Goal: Find specific page/section: Find specific page/section

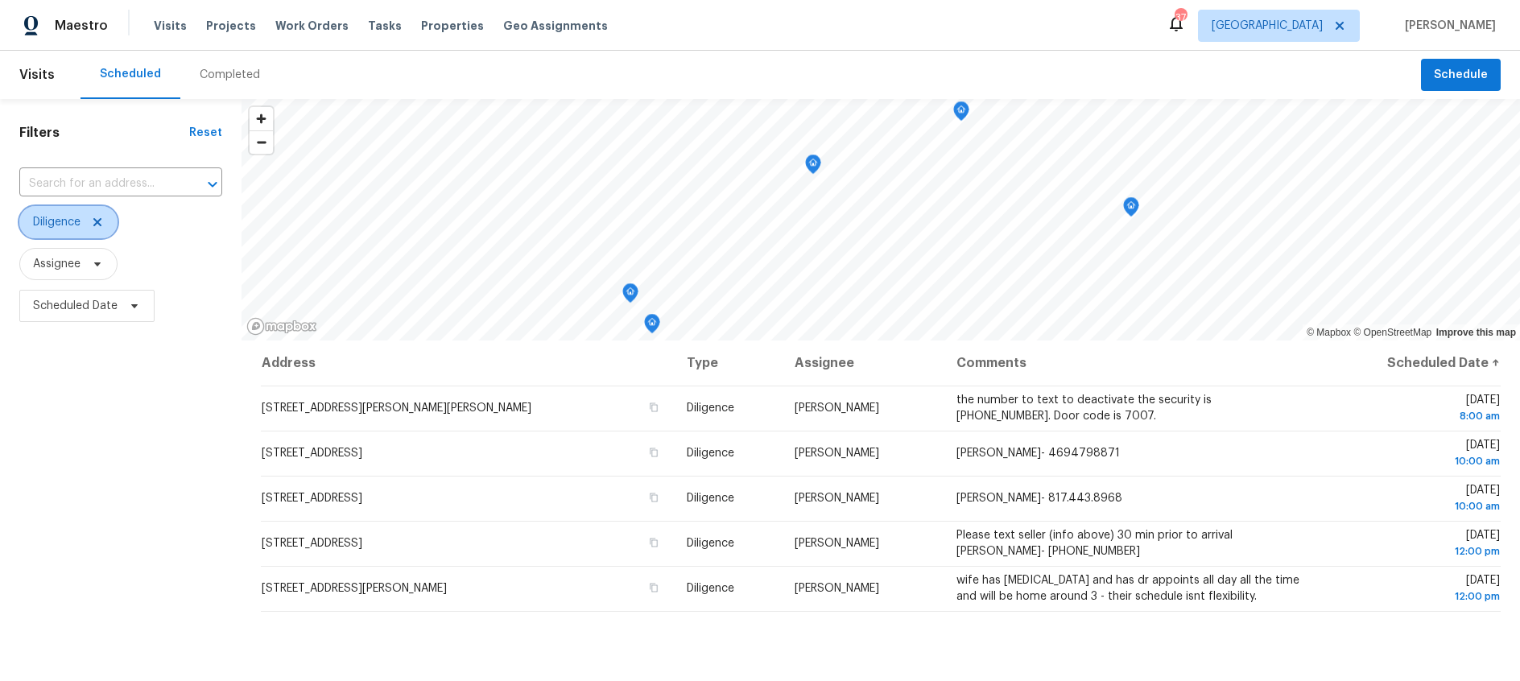
click at [97, 224] on icon at bounding box center [97, 222] width 8 height 8
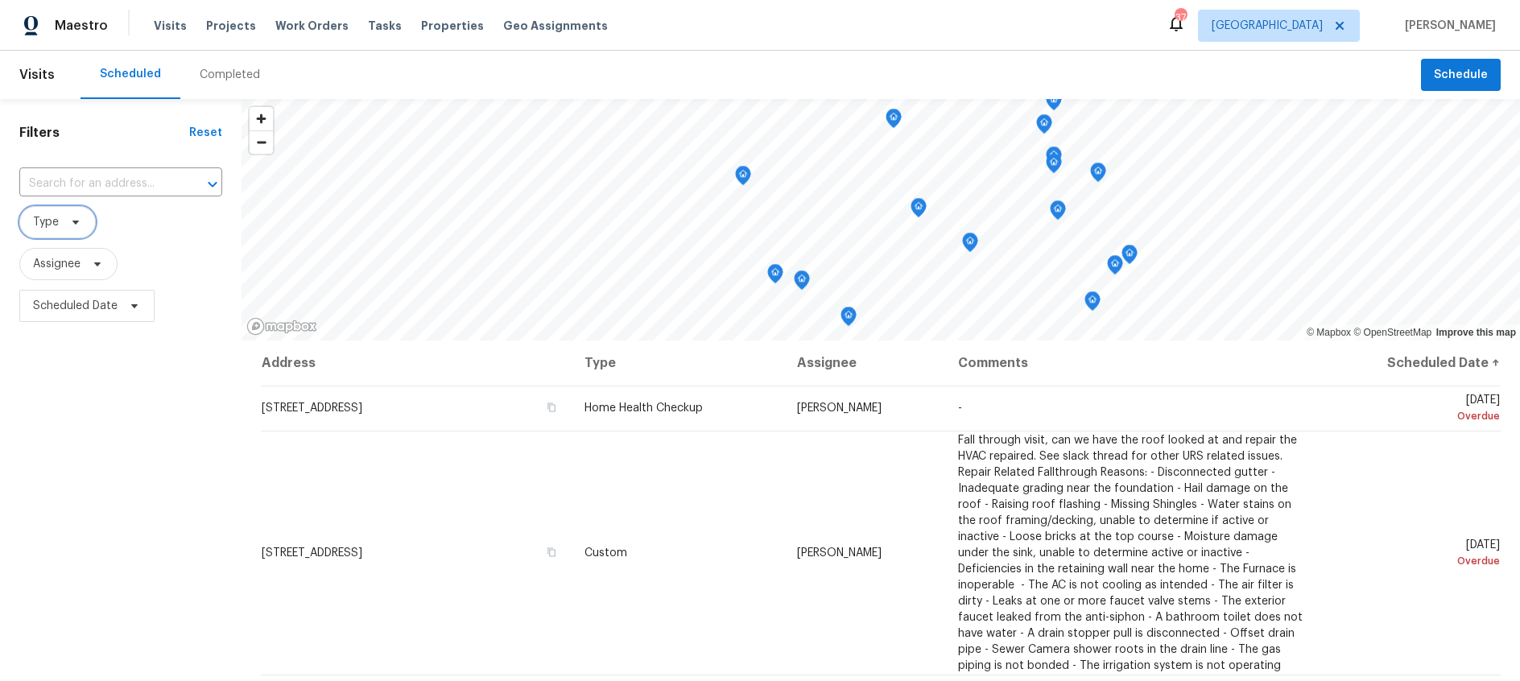
click at [81, 225] on icon at bounding box center [75, 222] width 13 height 13
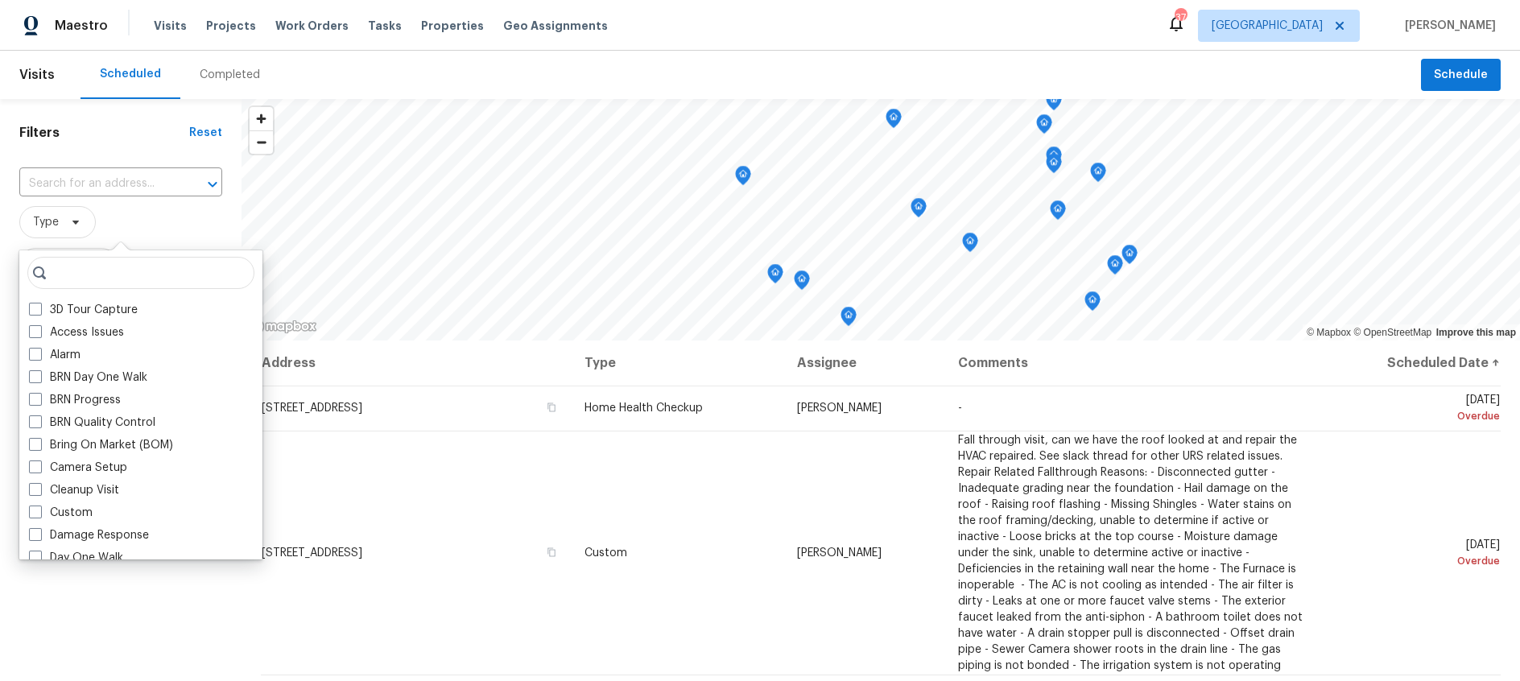
click at [151, 223] on span "Type" at bounding box center [120, 222] width 203 height 32
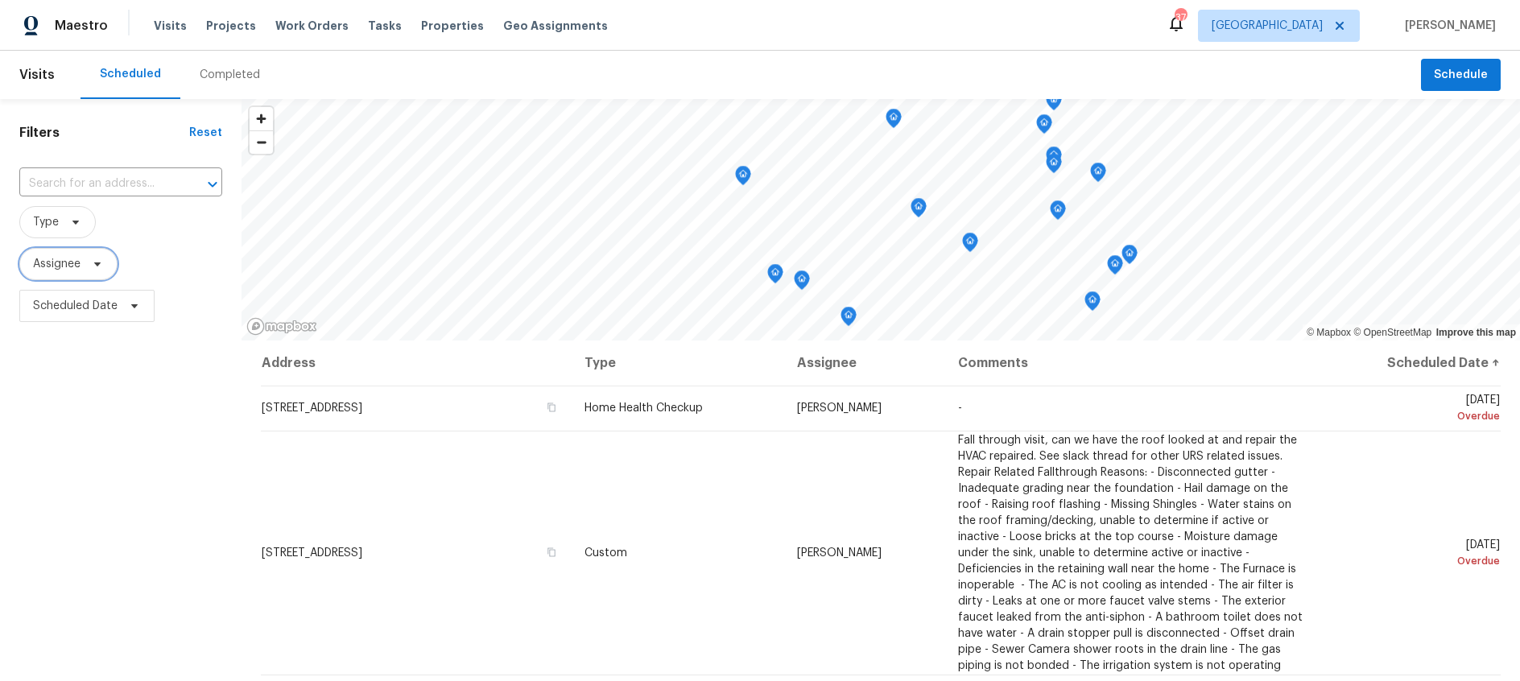
click at [81, 269] on span "Assignee" at bounding box center [68, 264] width 98 height 32
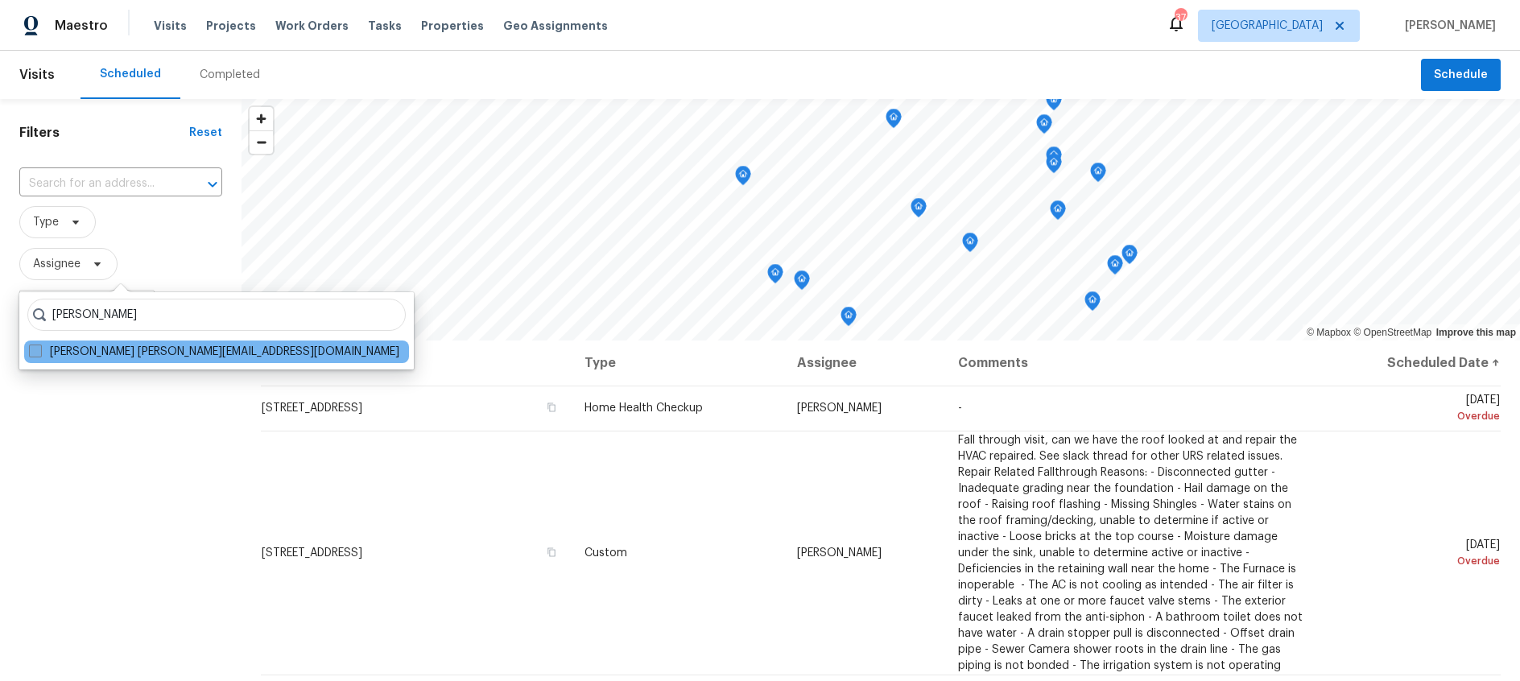
type input "[PERSON_NAME]"
click at [34, 351] on span at bounding box center [35, 351] width 13 height 13
click at [34, 351] on input "[PERSON_NAME] [PERSON_NAME][EMAIL_ADDRESS][DOMAIN_NAME]" at bounding box center [34, 349] width 10 height 10
checkbox input "true"
